Goal: Task Accomplishment & Management: Manage account settings

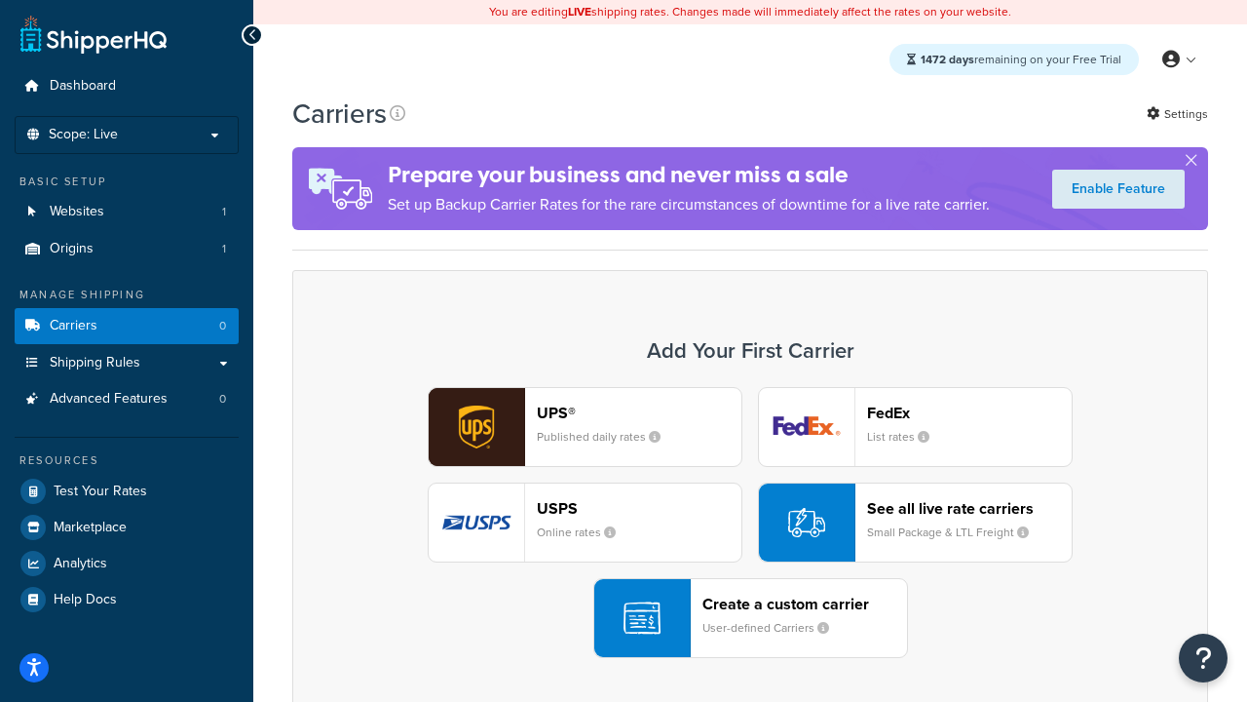
click at [750, 523] on div "UPS® Published daily rates FedEx List rates USPS Online rates See all live rate…" at bounding box center [750, 522] width 875 height 271
click at [970, 413] on header "FedEx" at bounding box center [969, 412] width 205 height 19
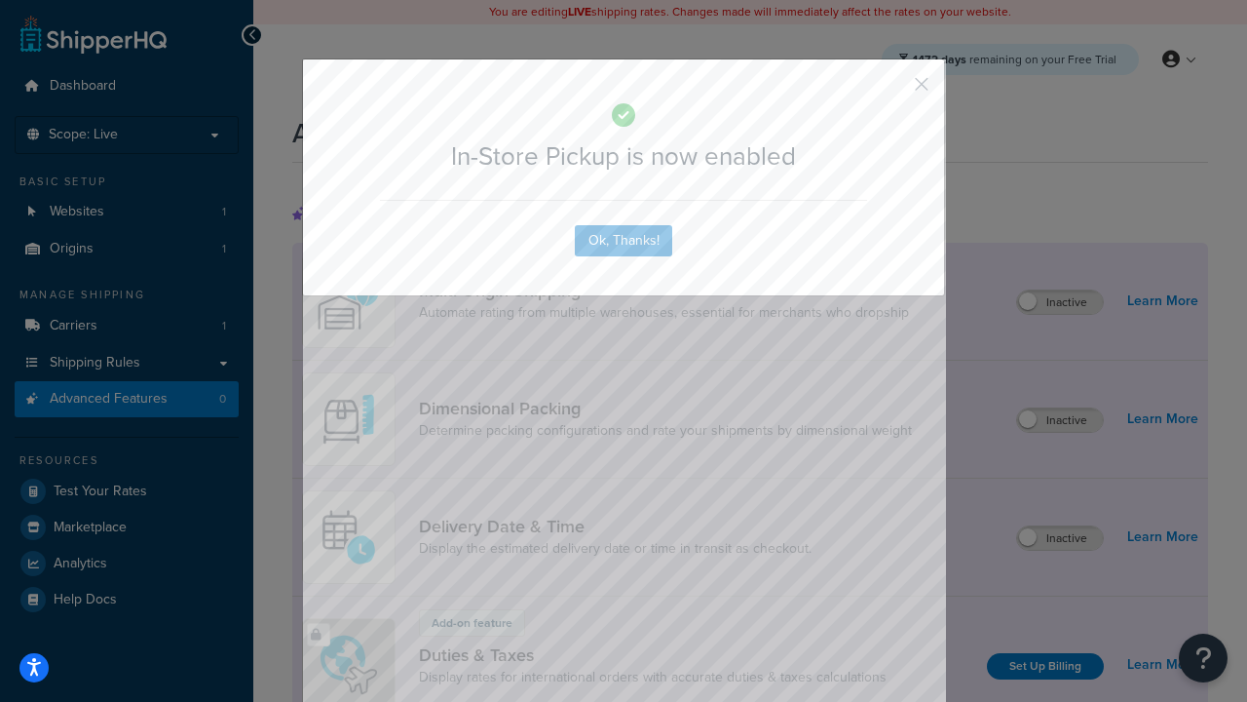
scroll to position [633, 0]
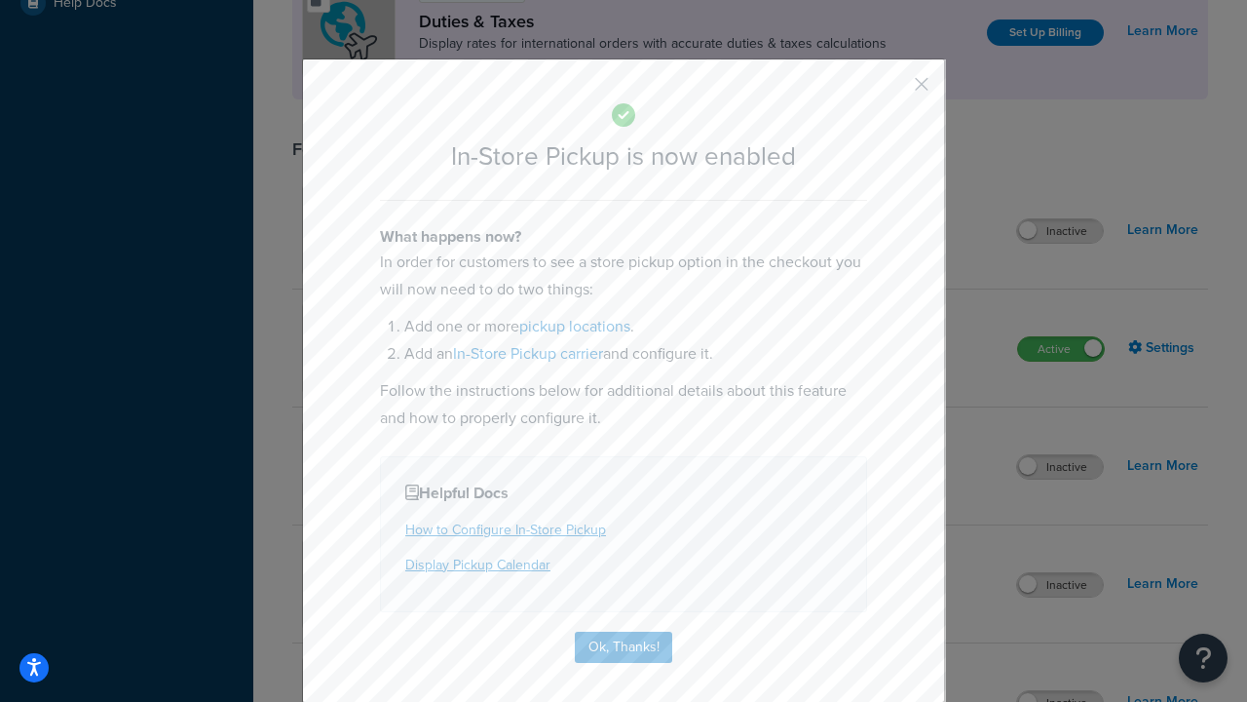
click at [893, 91] on button "button" at bounding box center [893, 91] width 5 height 5
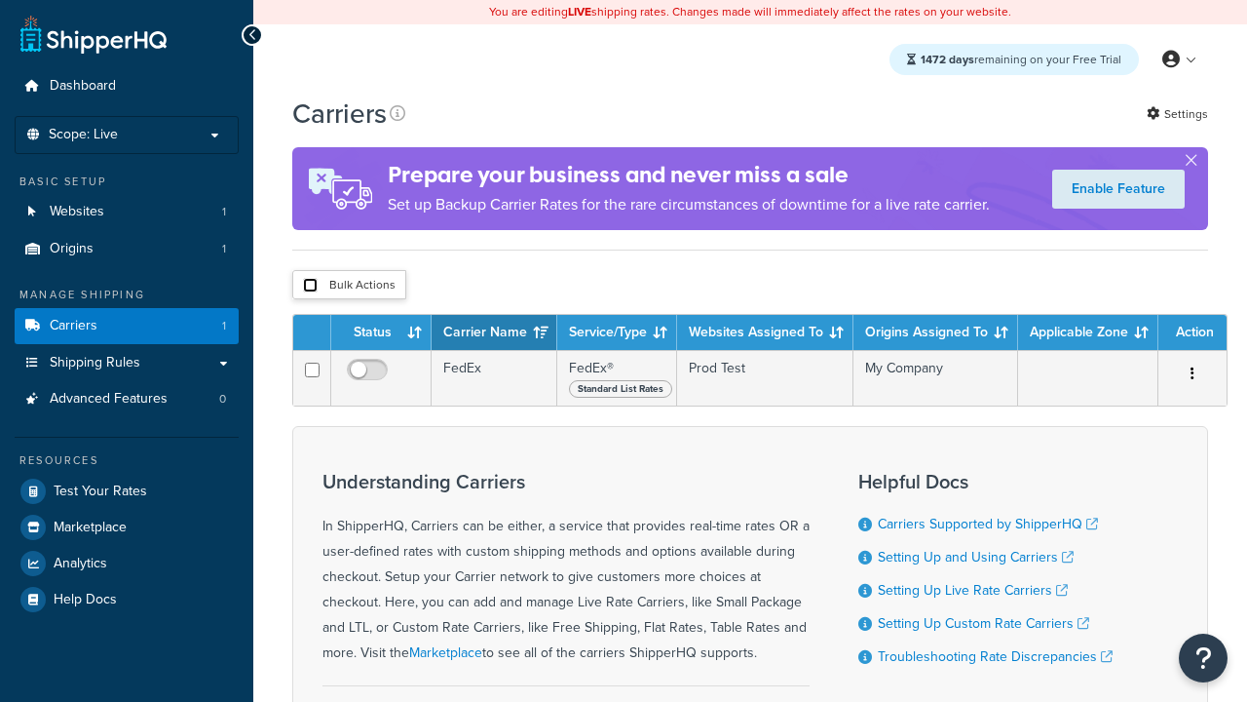
click at [310, 286] on input "checkbox" at bounding box center [310, 285] width 15 height 15
checkbox input "true"
click at [0, 0] on button "Delete" at bounding box center [0, 0] width 0 height 0
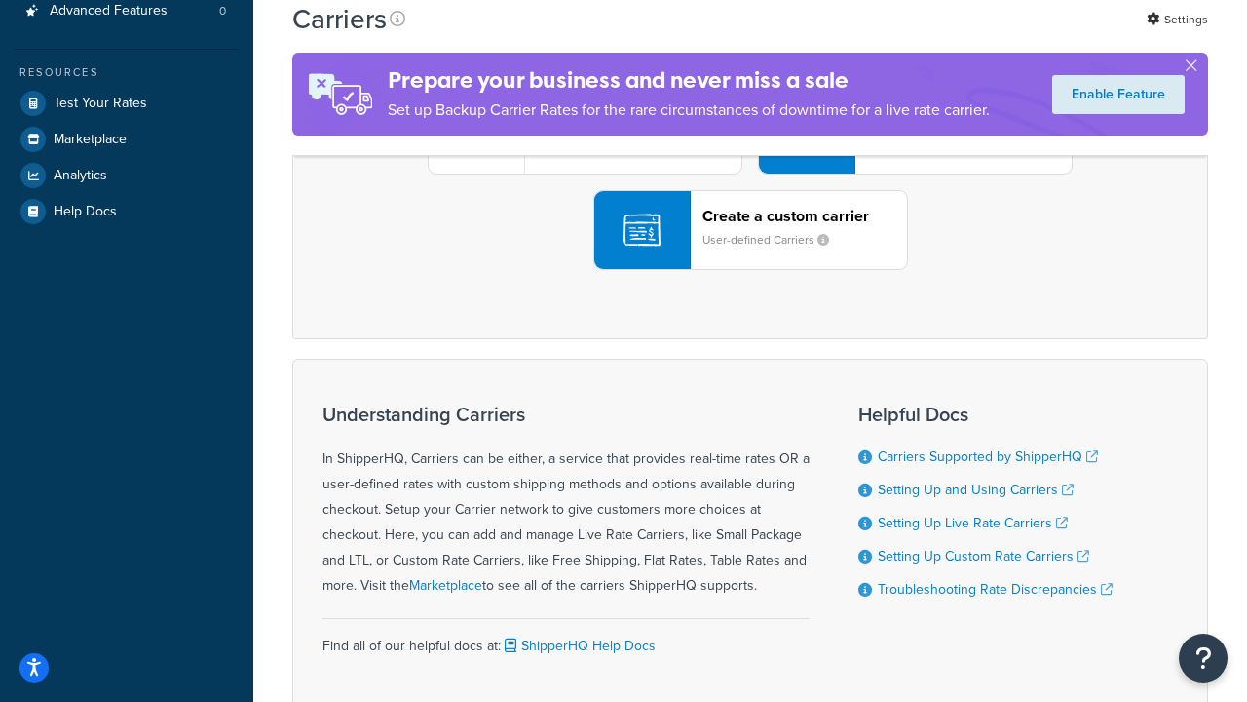
click at [750, 270] on div "UPS® Published daily rates FedEx List rates USPS Online rates See all live rate…" at bounding box center [750, 134] width 875 height 271
click at [970, 34] on header "FedEx" at bounding box center [969, 25] width 205 height 19
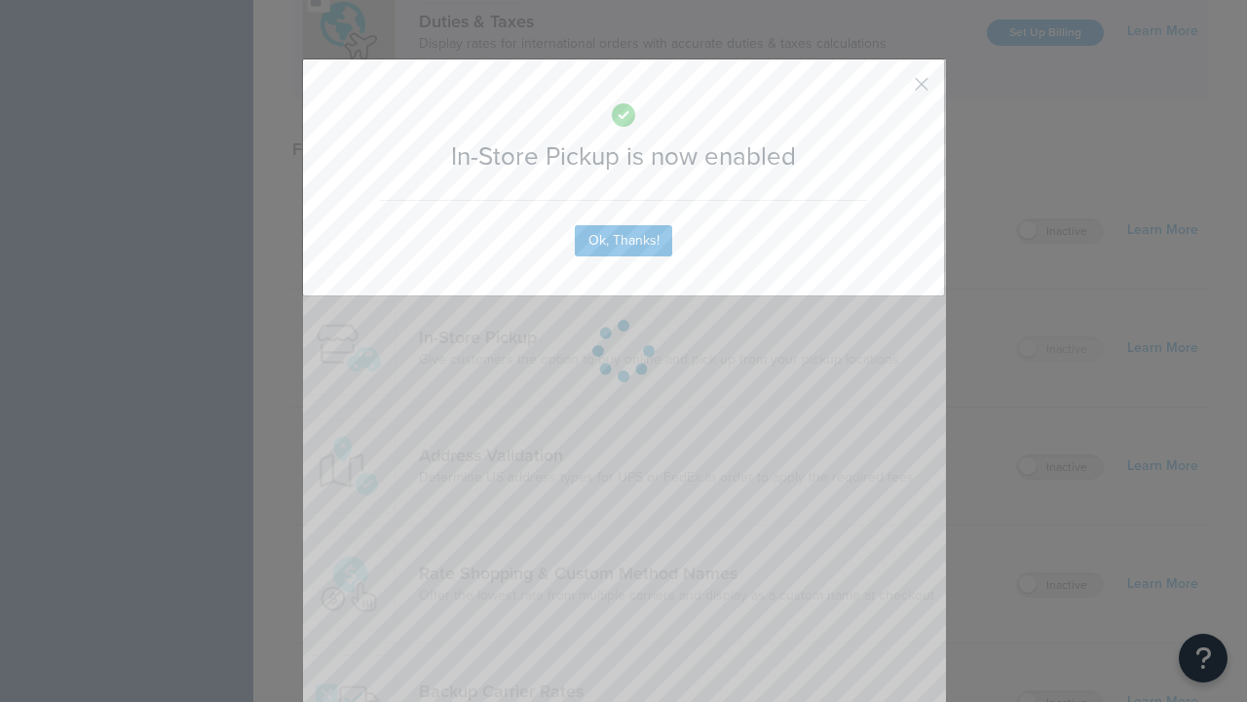
click at [893, 91] on button "button" at bounding box center [893, 91] width 5 height 5
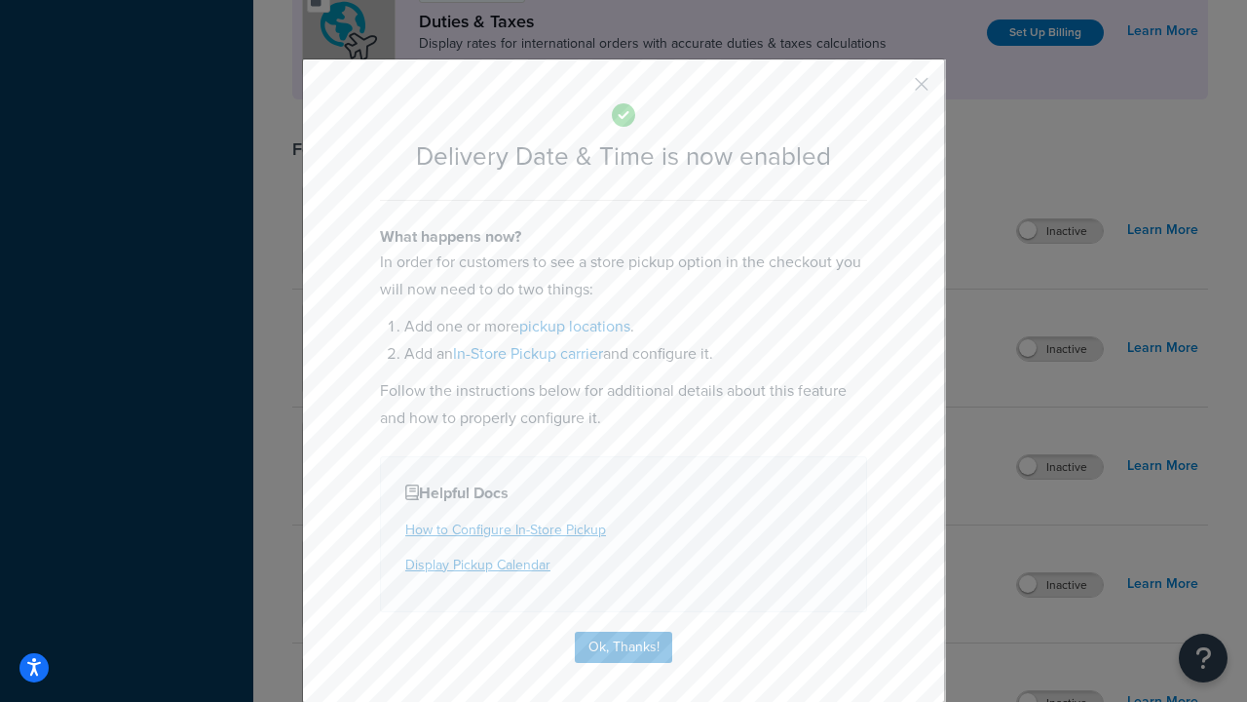
scroll to position [188, 0]
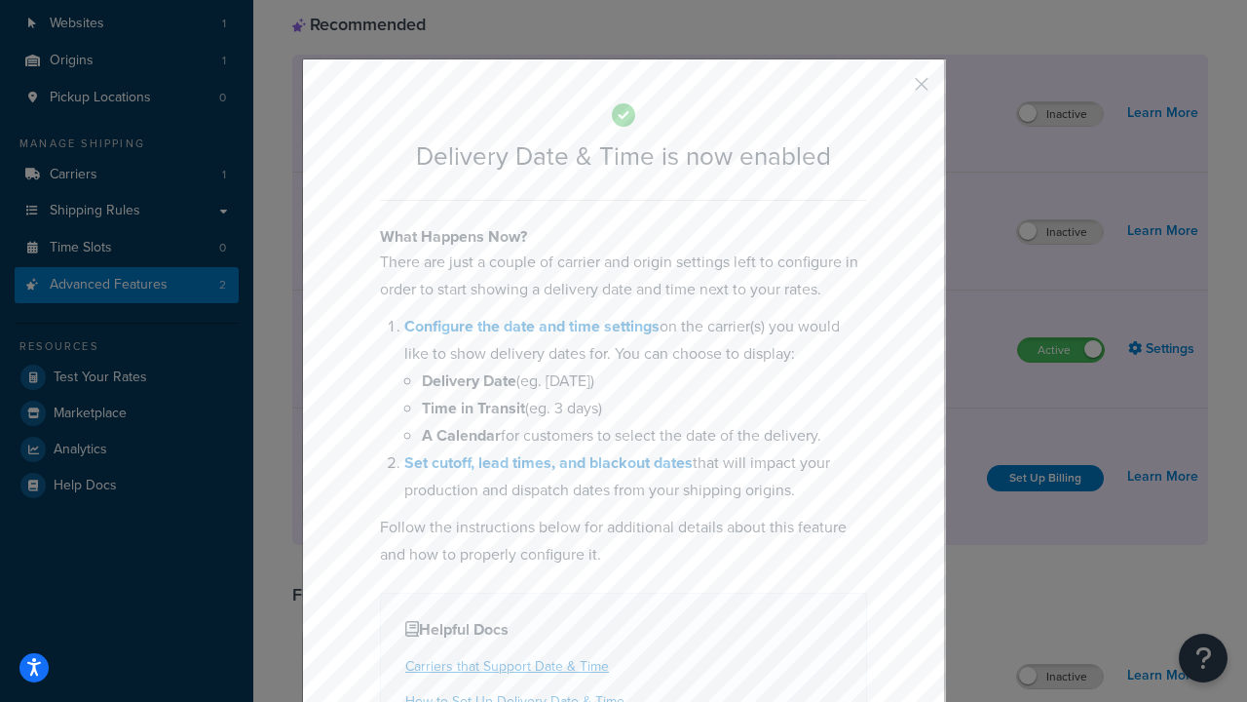
click at [893, 91] on button "button" at bounding box center [893, 91] width 5 height 5
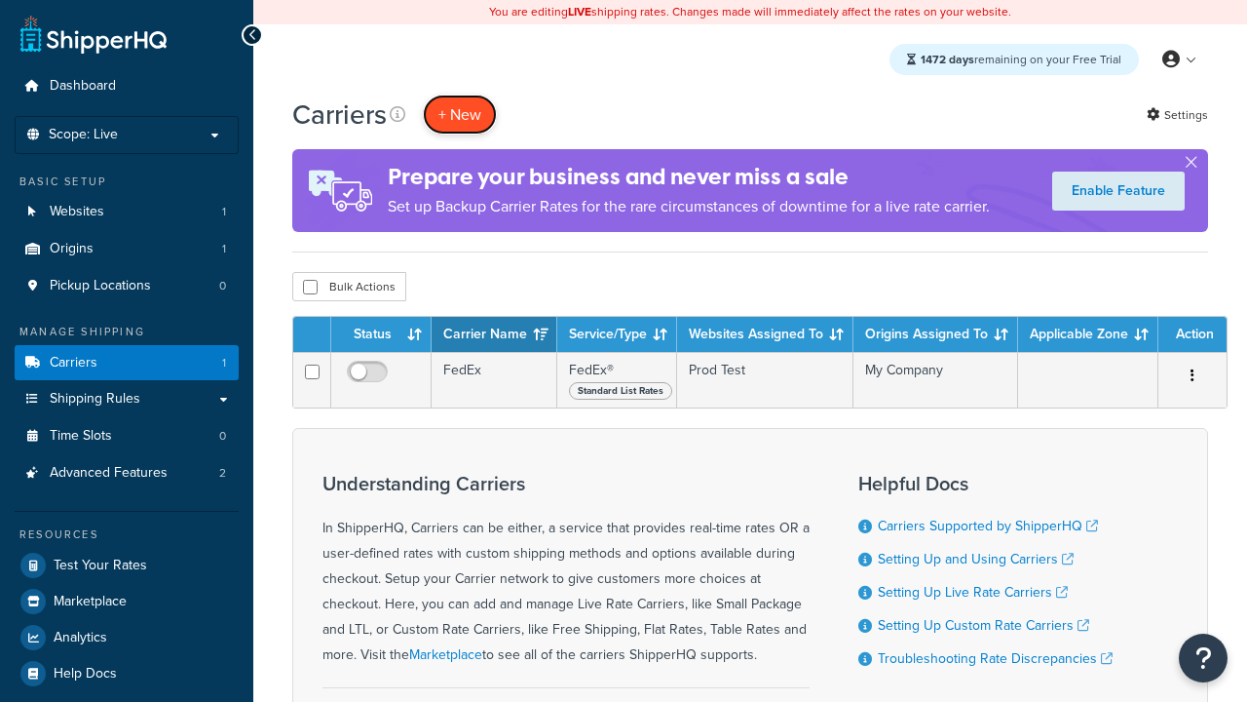
click at [460, 95] on button "+ New" at bounding box center [460, 115] width 74 height 40
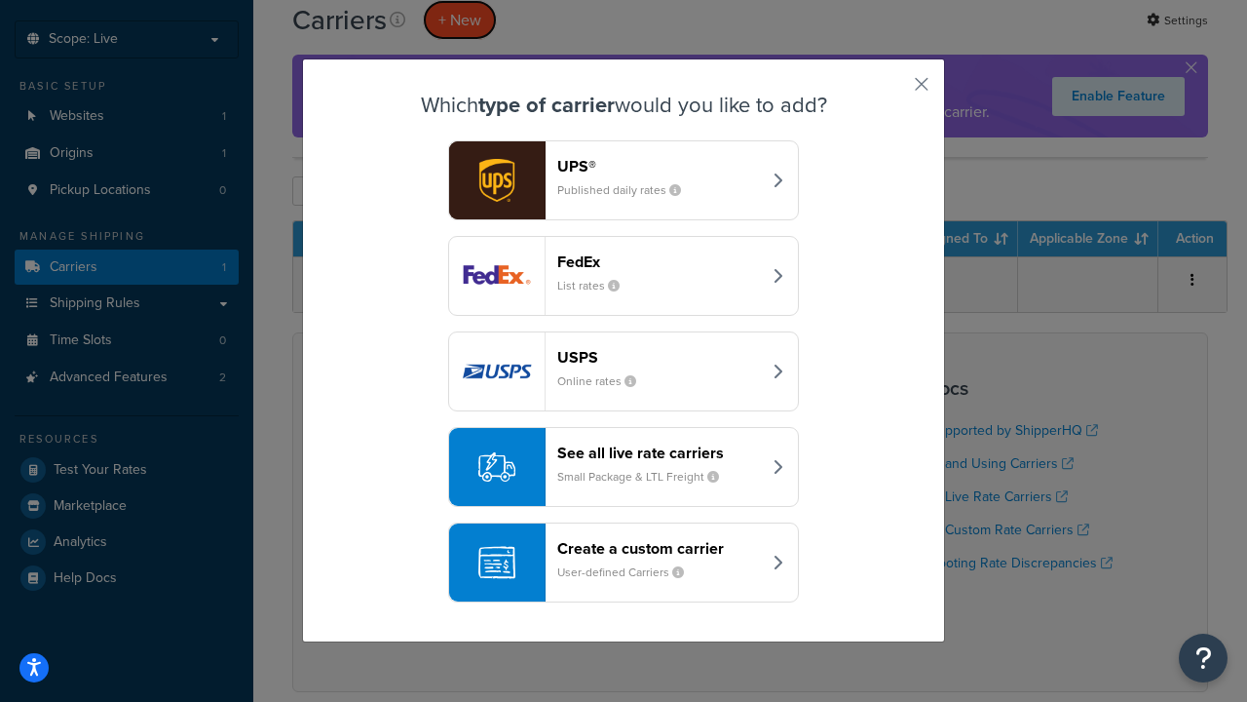
click at [624, 563] on div "Create a custom carrier User-defined Carriers" at bounding box center [659, 562] width 204 height 47
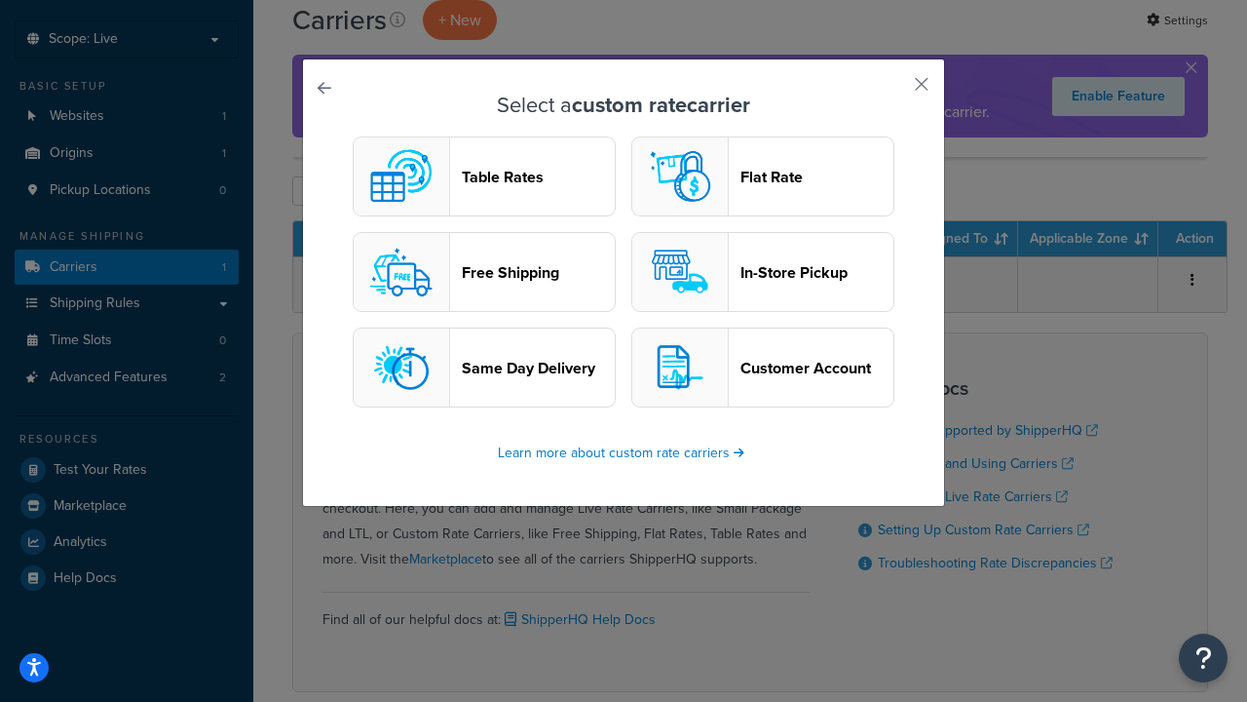
click at [763, 273] on header "In-Store Pickup" at bounding box center [817, 272] width 153 height 19
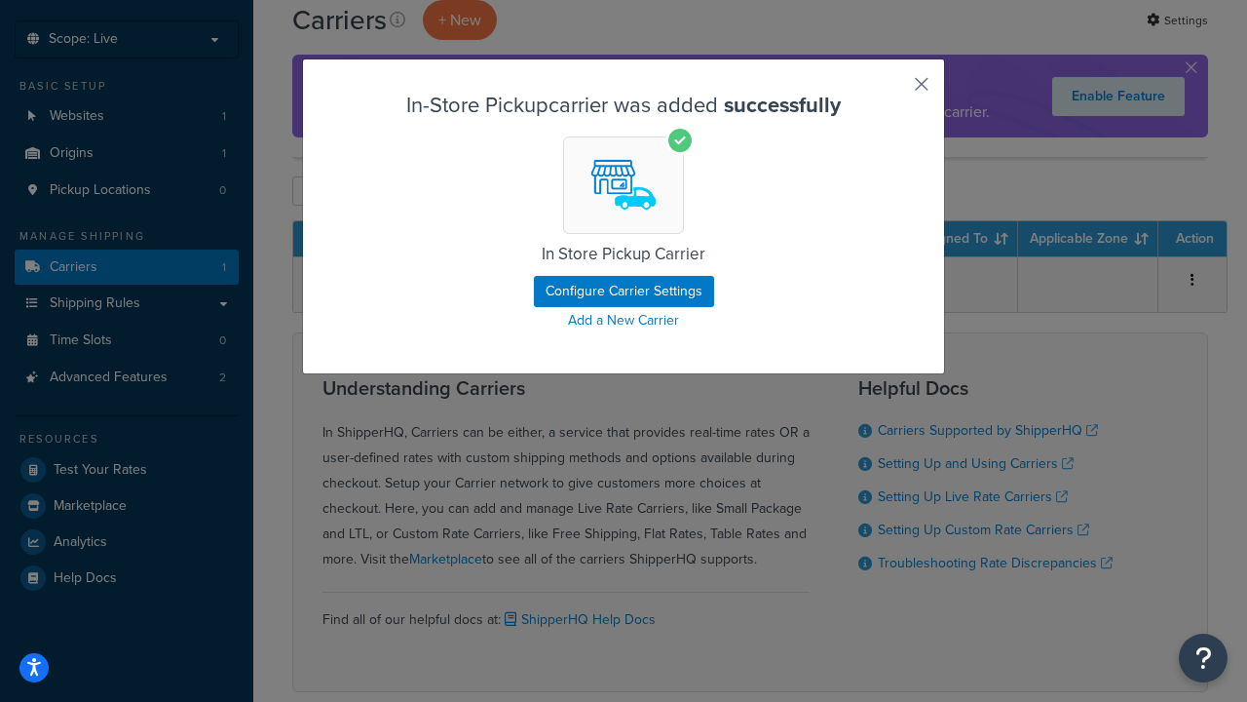
click at [893, 91] on button "button" at bounding box center [893, 91] width 5 height 5
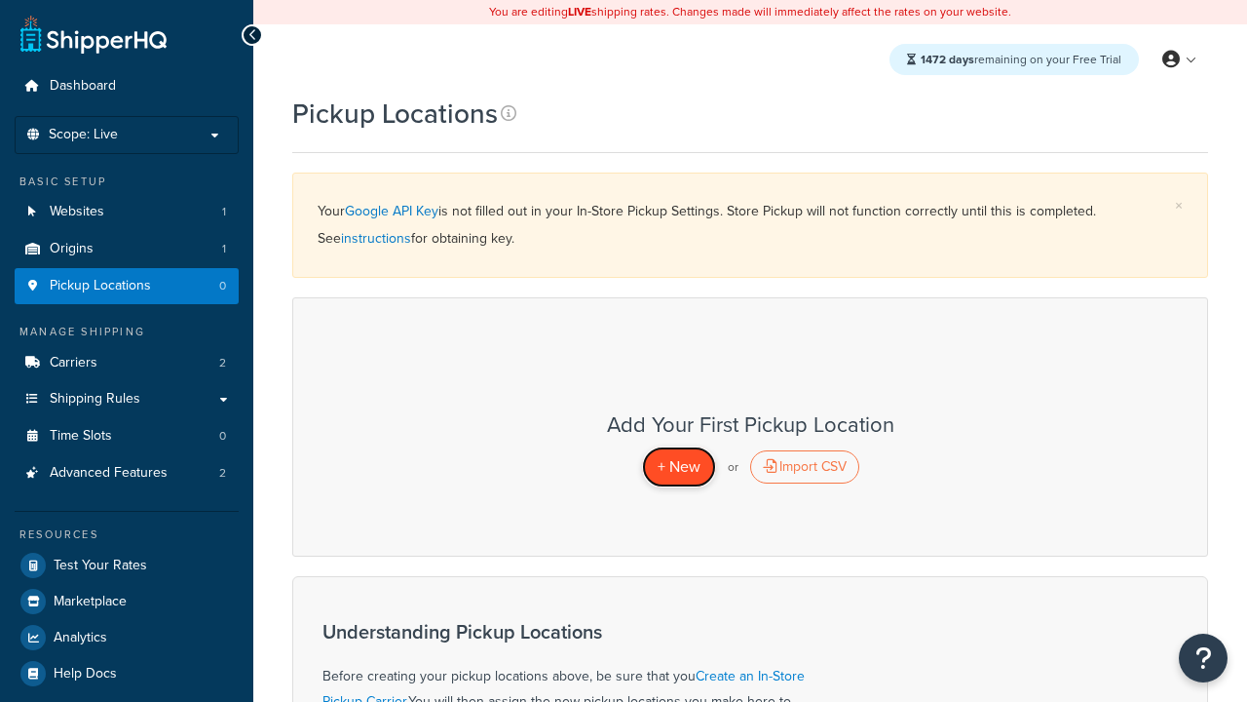
click at [678, 467] on span "+ New" at bounding box center [679, 466] width 43 height 22
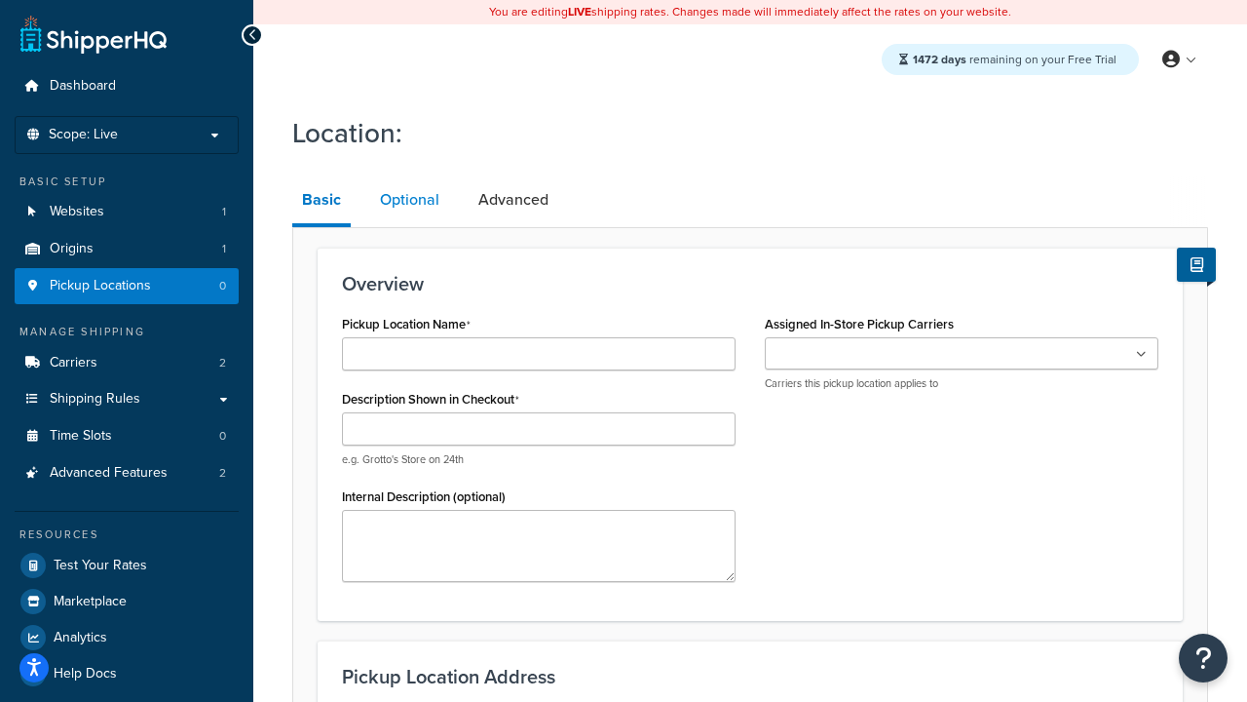
click at [408, 201] on link "Optional" at bounding box center [409, 199] width 79 height 47
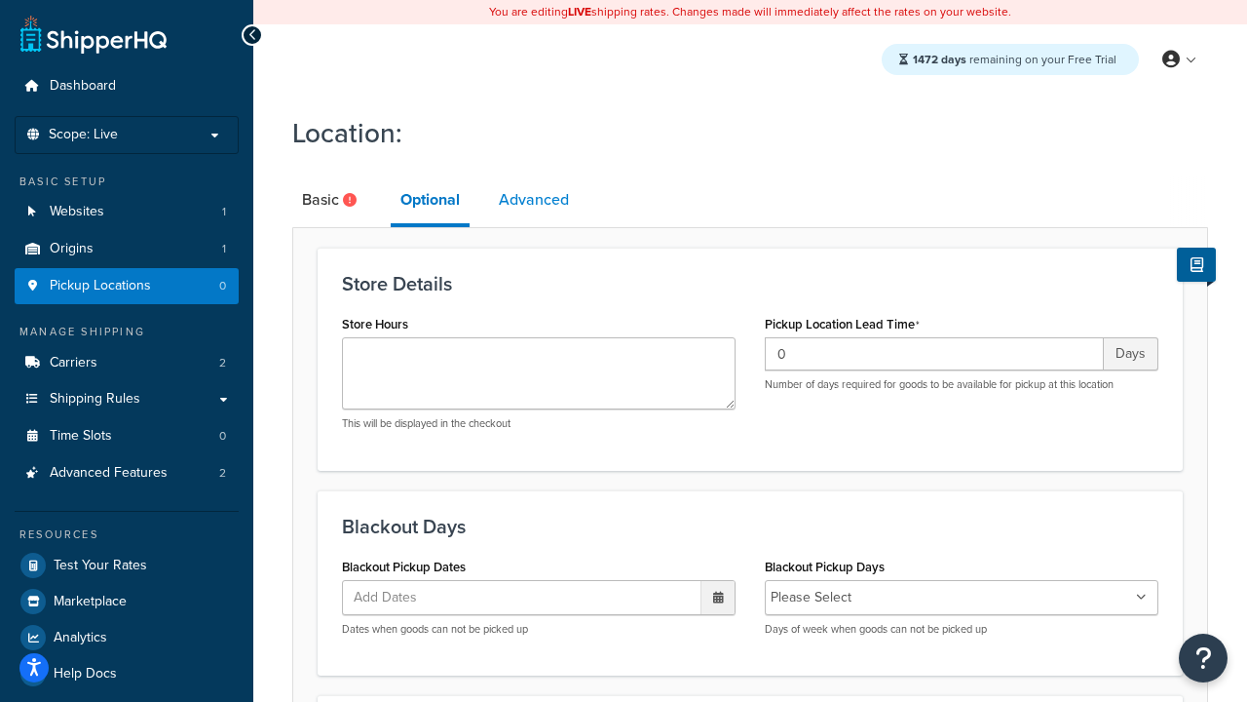
click at [535, 201] on link "Advanced" at bounding box center [534, 199] width 90 height 47
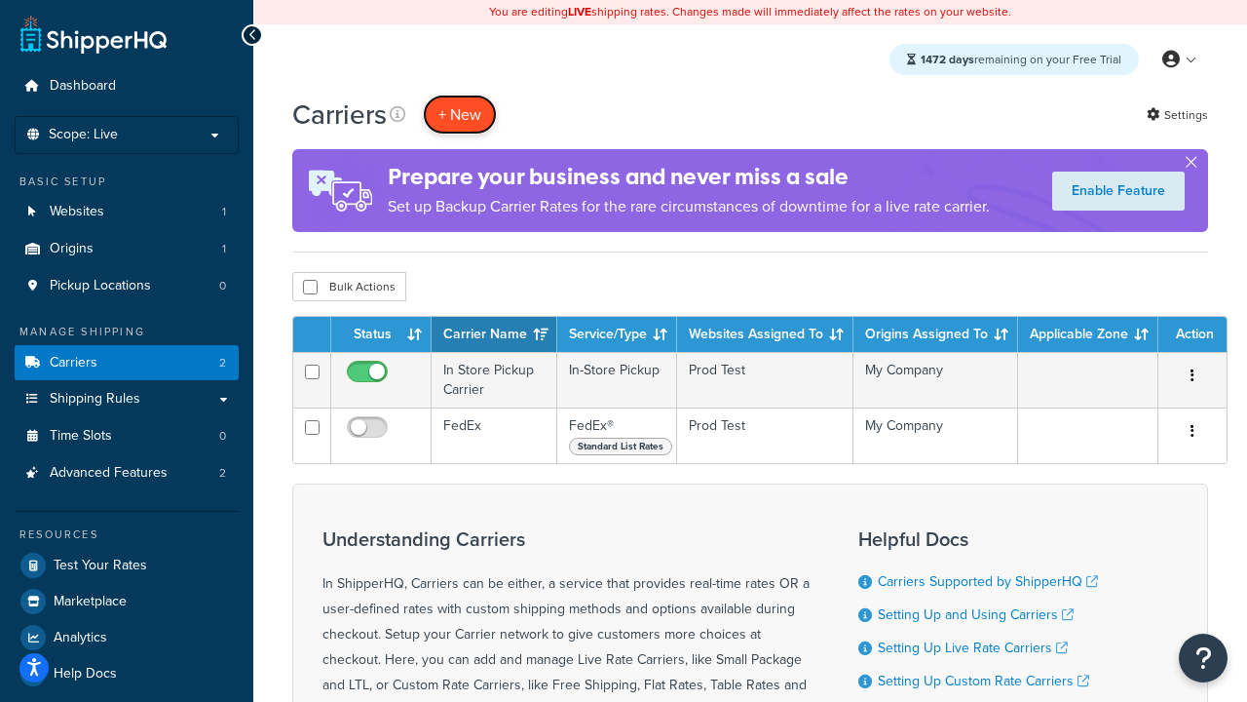
click at [460, 115] on button "+ New" at bounding box center [460, 115] width 74 height 40
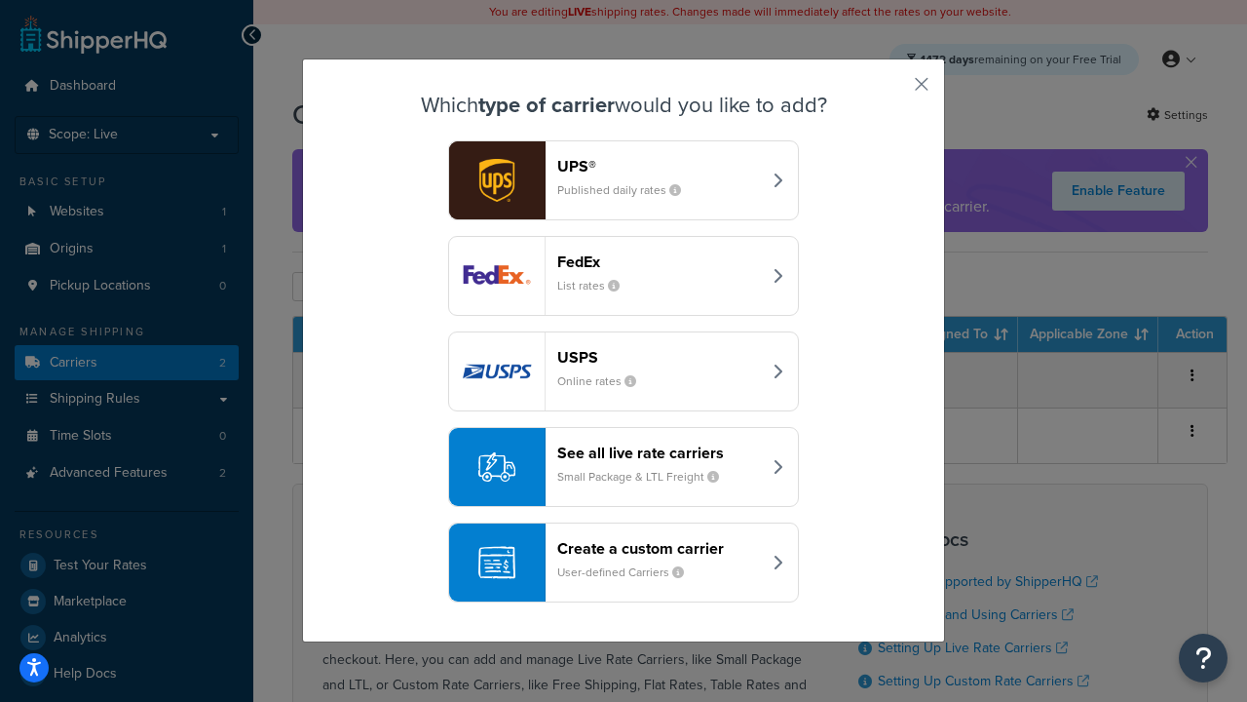
click at [624, 563] on div "Create a custom carrier User-defined Carriers" at bounding box center [659, 562] width 204 height 47
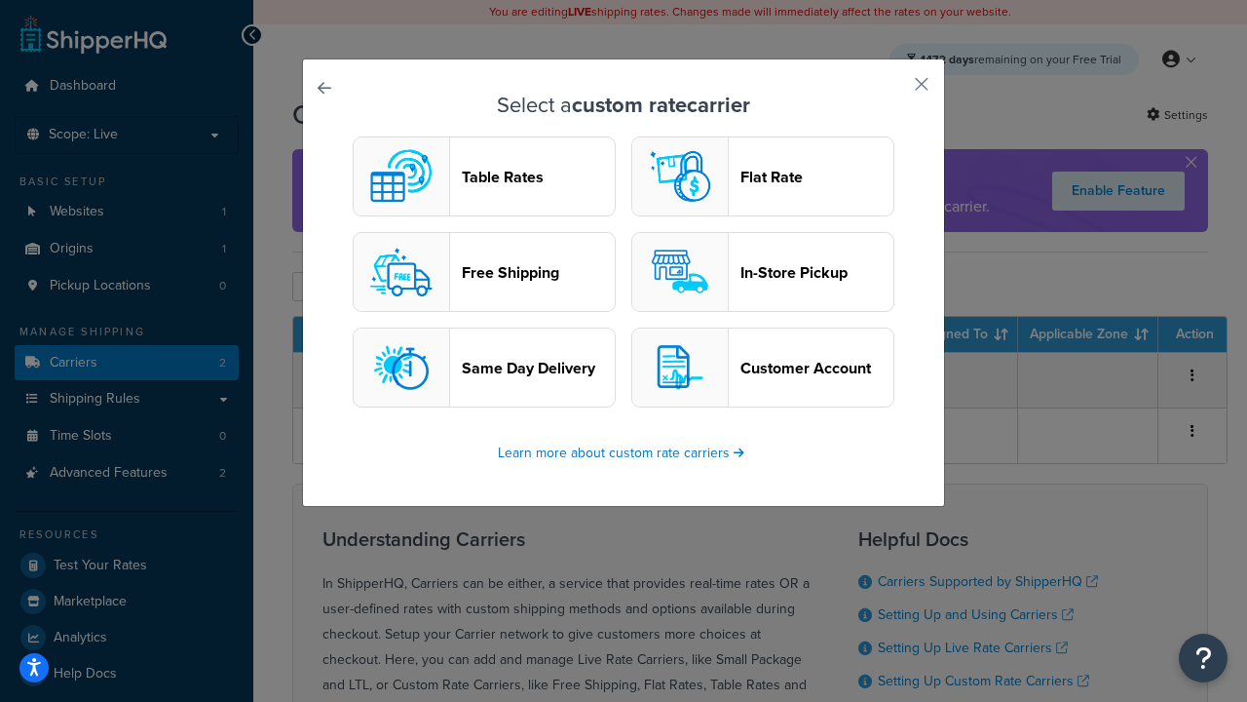
click at [763, 177] on header "Flat Rate" at bounding box center [817, 177] width 153 height 19
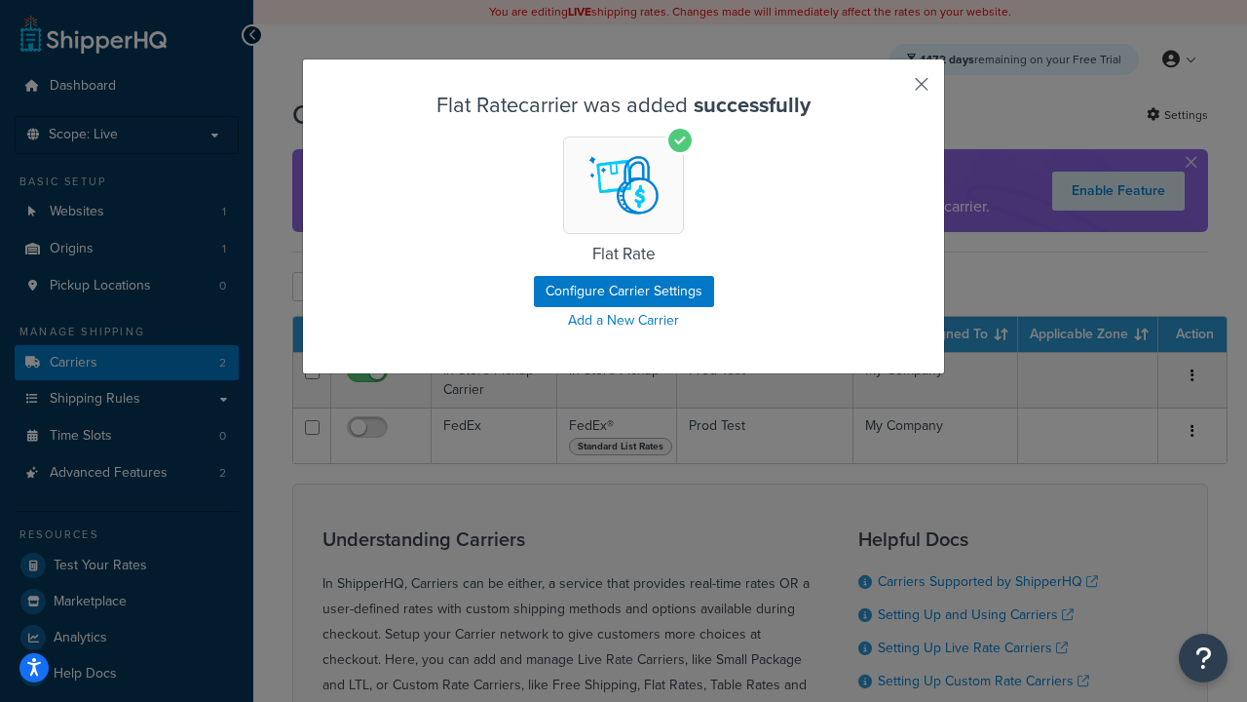
click at [893, 91] on button "button" at bounding box center [893, 91] width 5 height 5
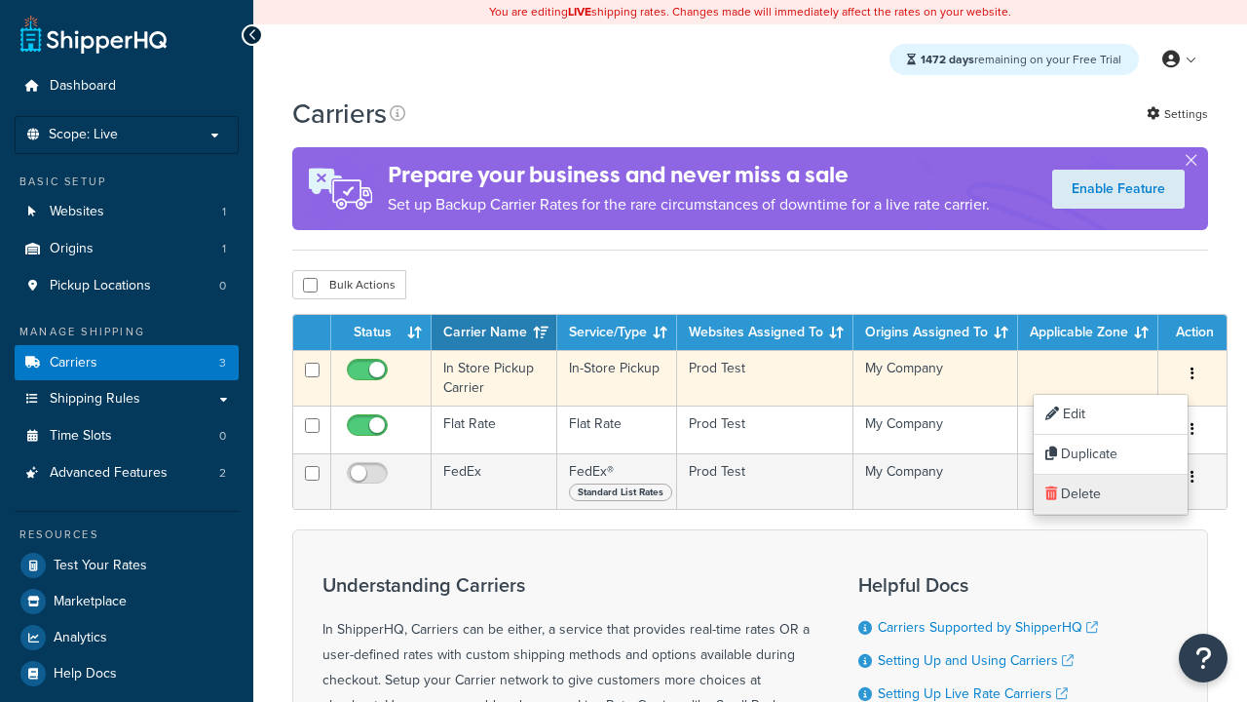
click at [1110, 494] on link "Delete" at bounding box center [1111, 495] width 154 height 40
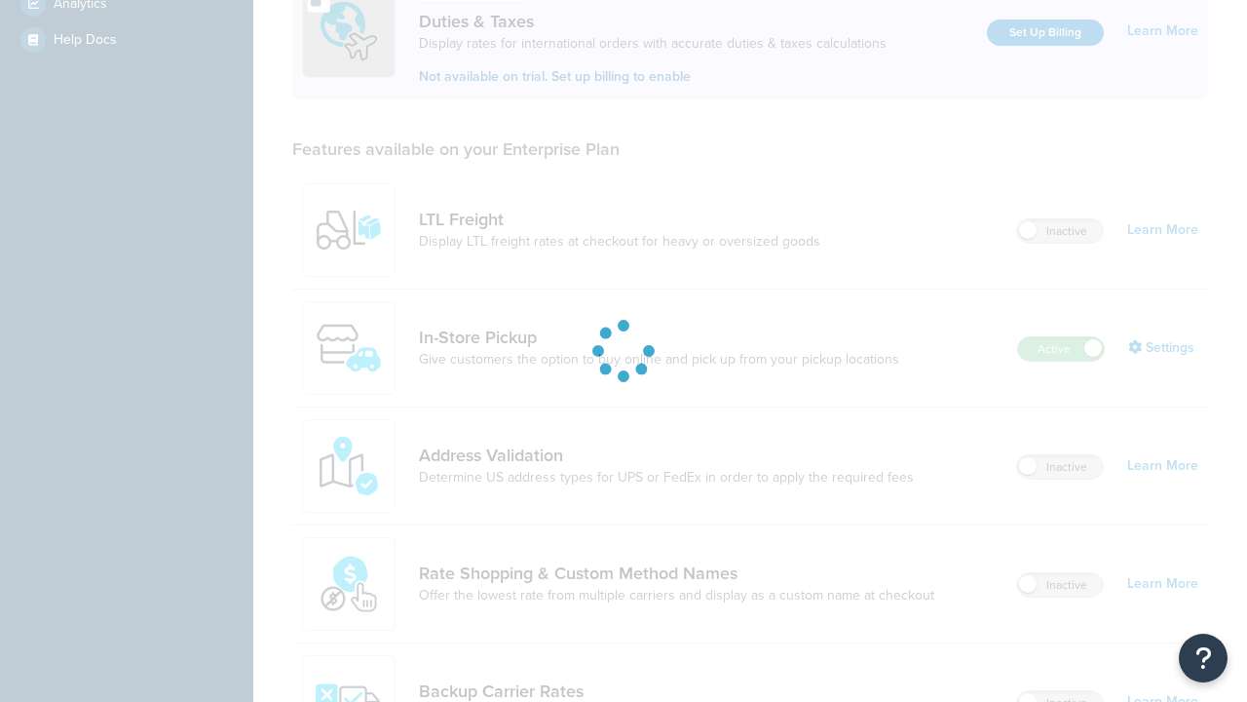
scroll to position [596, 0]
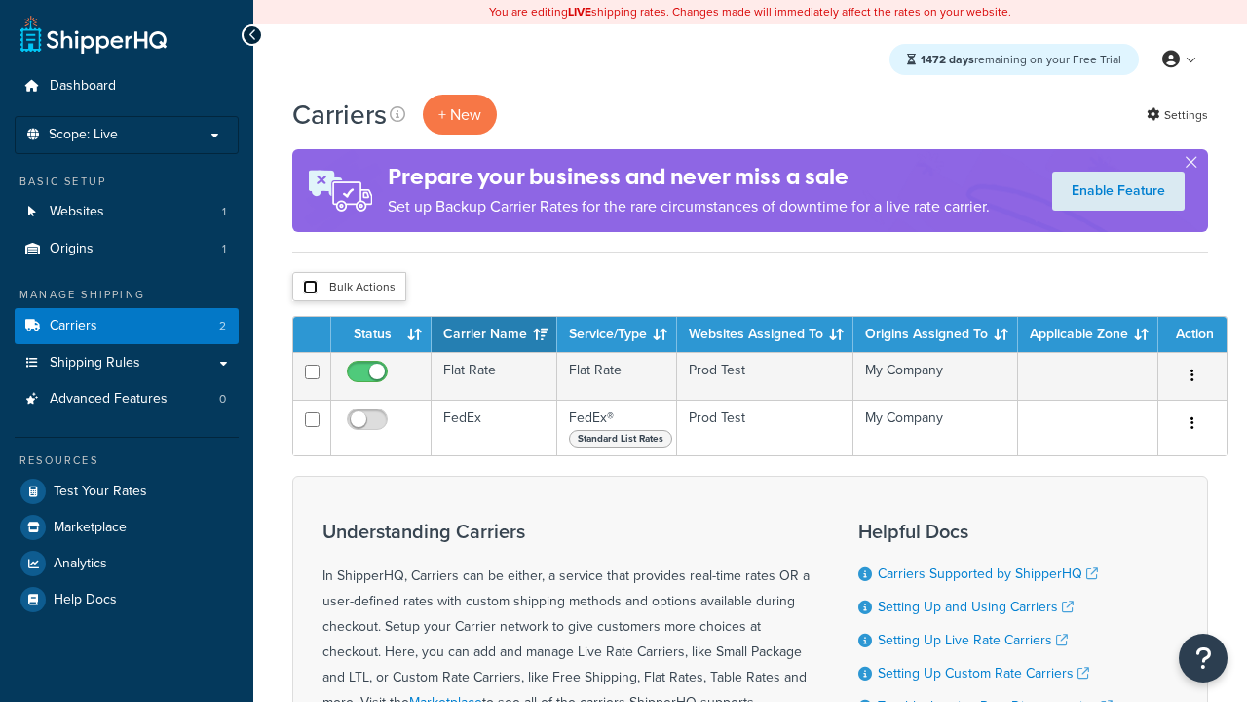
click at [310, 288] on input "checkbox" at bounding box center [310, 287] width 15 height 15
checkbox input "true"
click at [0, 0] on button "Delete" at bounding box center [0, 0] width 0 height 0
